Goal: Information Seeking & Learning: Find specific fact

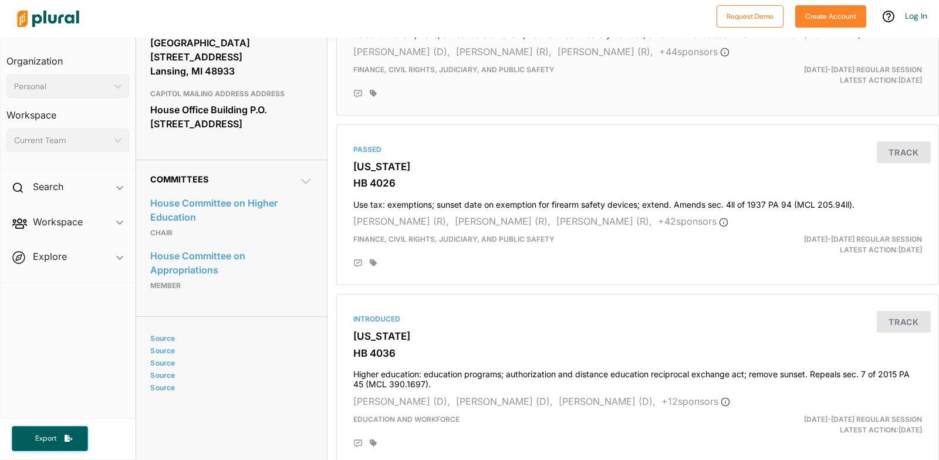
scroll to position [528, 0]
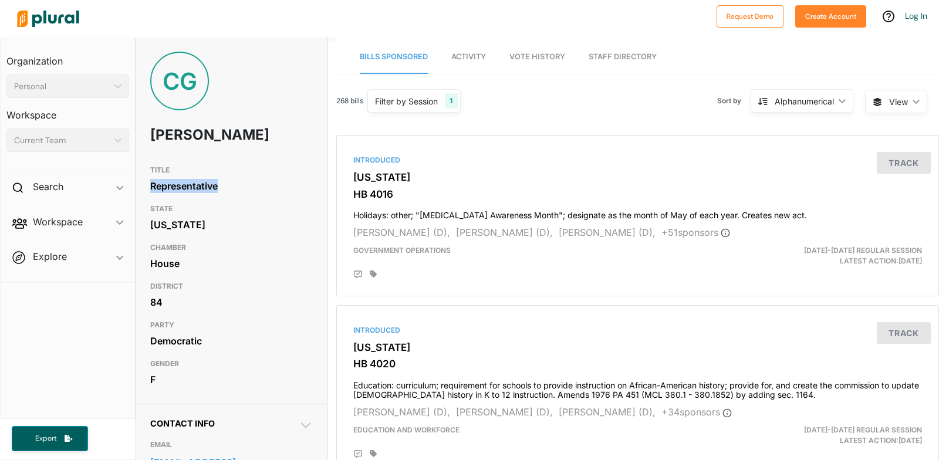
drag, startPoint x: 238, startPoint y: 221, endPoint x: 151, endPoint y: 222, distance: 86.8
click at [151, 195] on div "Representative" at bounding box center [231, 186] width 163 height 18
copy div "Representative"
